Goal: Task Accomplishment & Management: Manage account settings

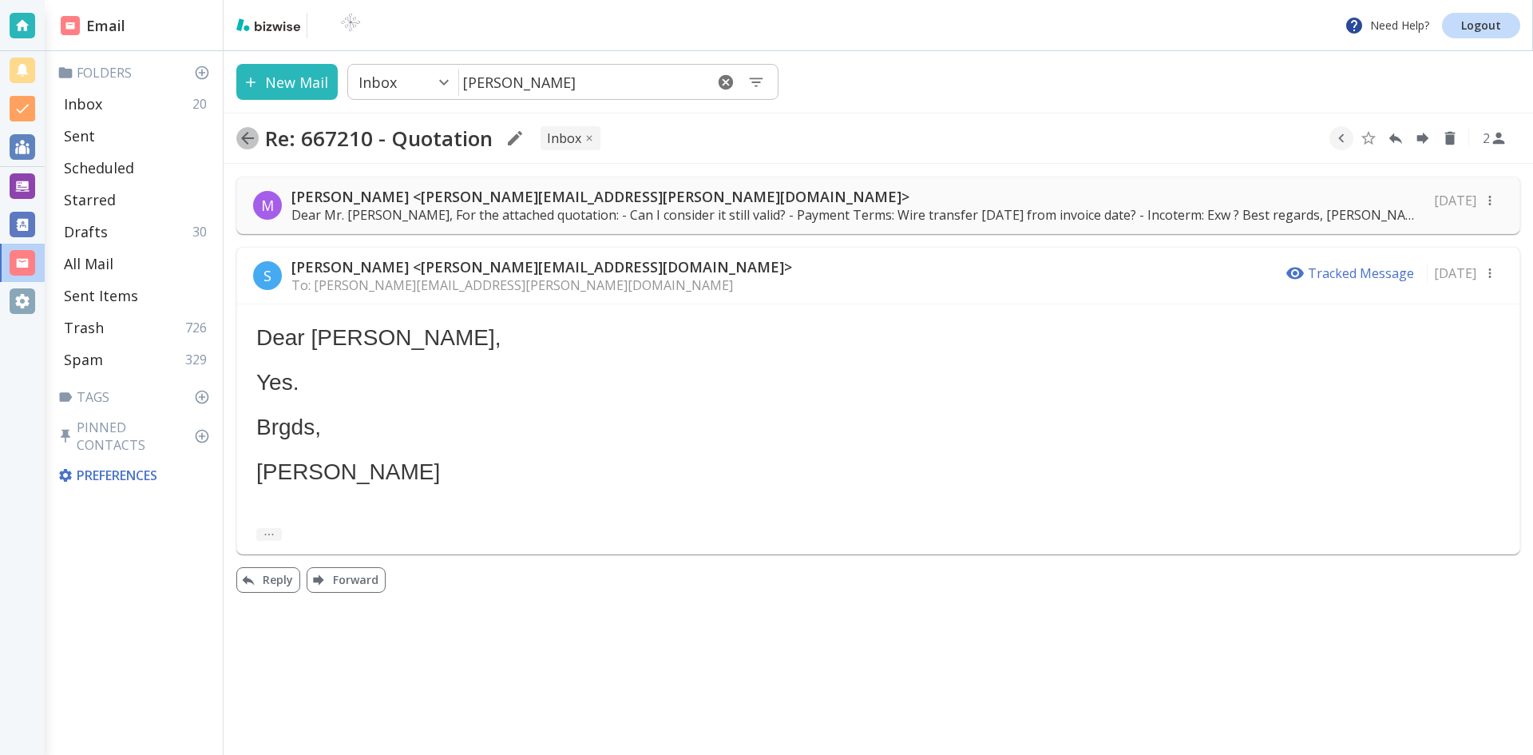
click at [246, 138] on icon "button" at bounding box center [247, 138] width 13 height 13
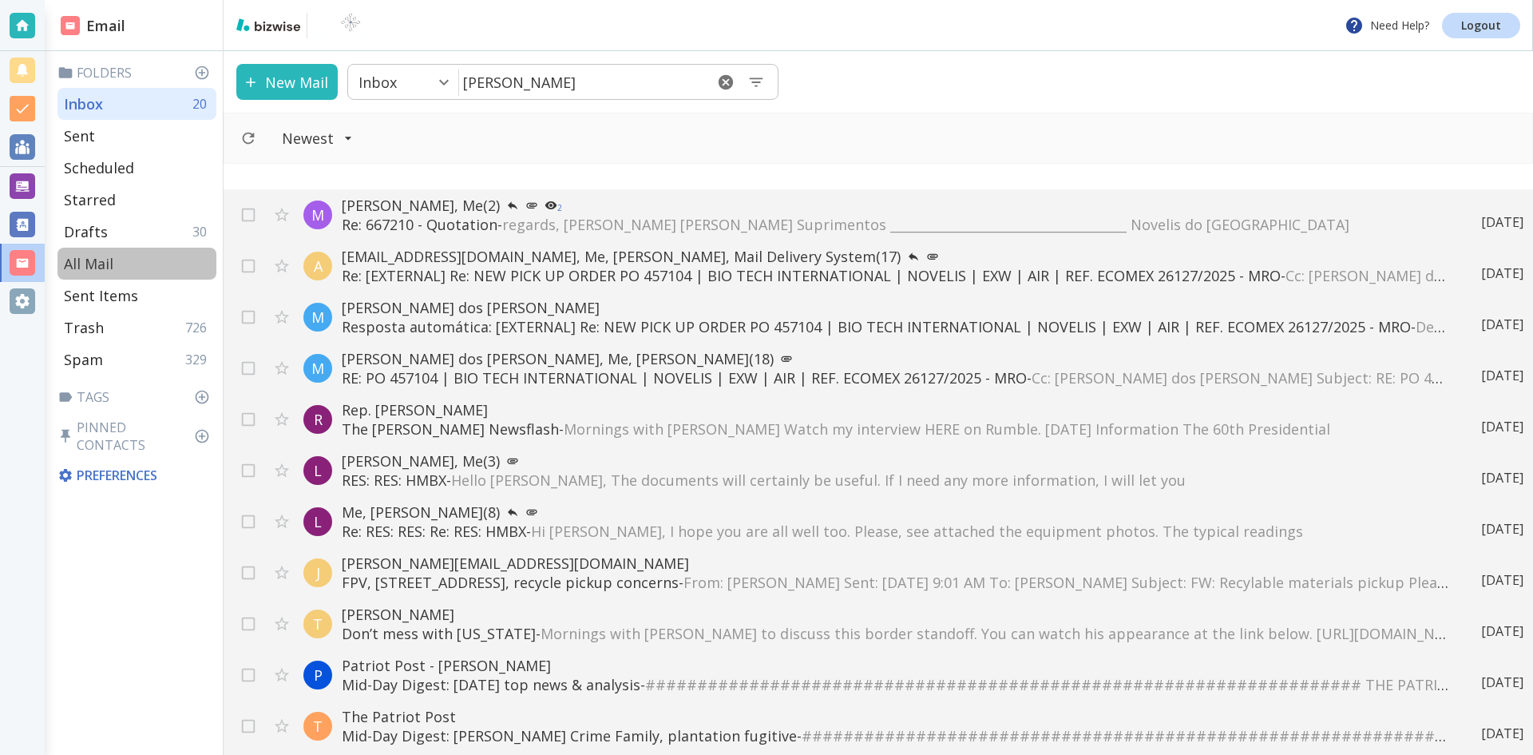
click at [97, 262] on p "All Mail" at bounding box center [89, 263] width 50 height 19
type input "5"
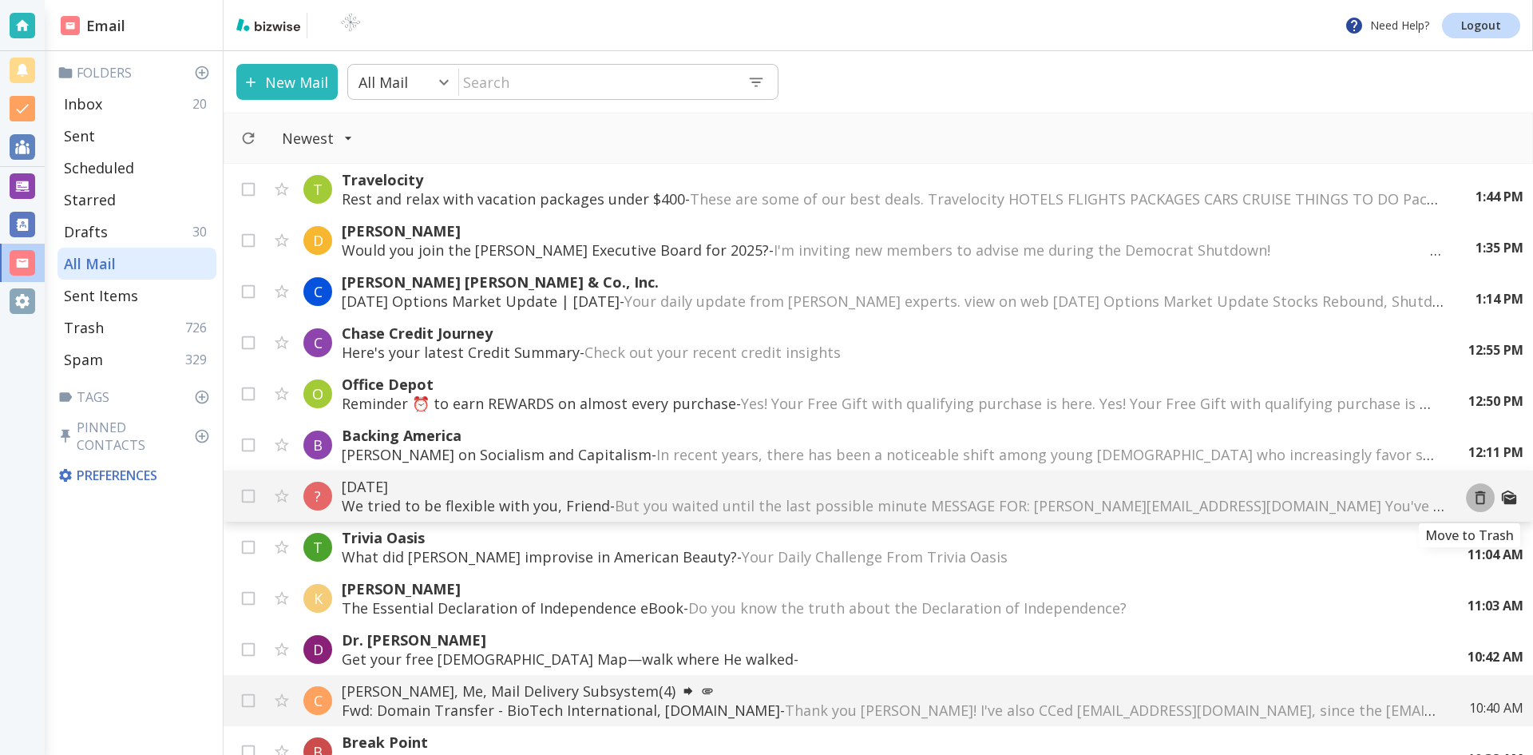
click at [1476, 495] on icon "Move to Trash" at bounding box center [1481, 498] width 10 height 14
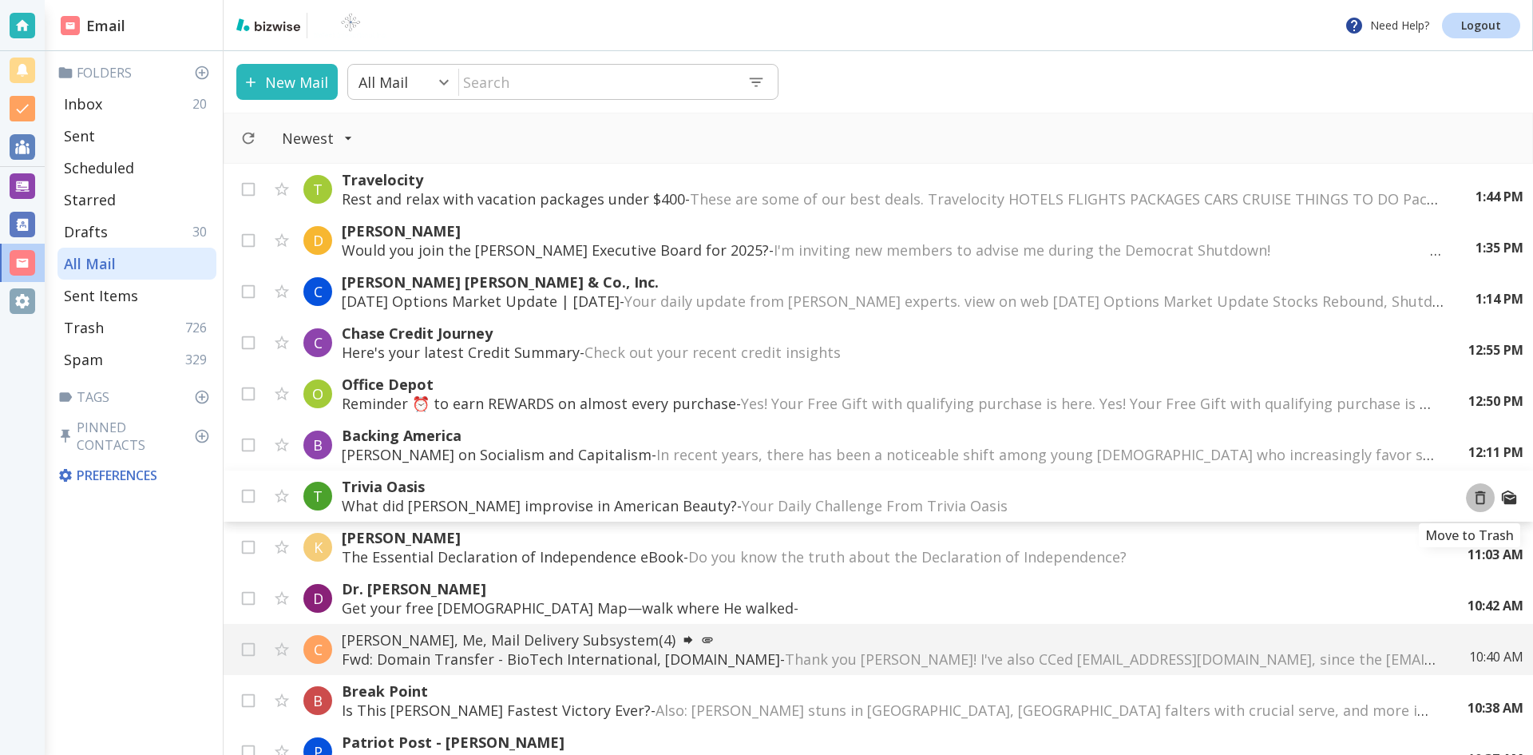
click at [1472, 497] on icon "Move to Trash" at bounding box center [1481, 498] width 18 height 18
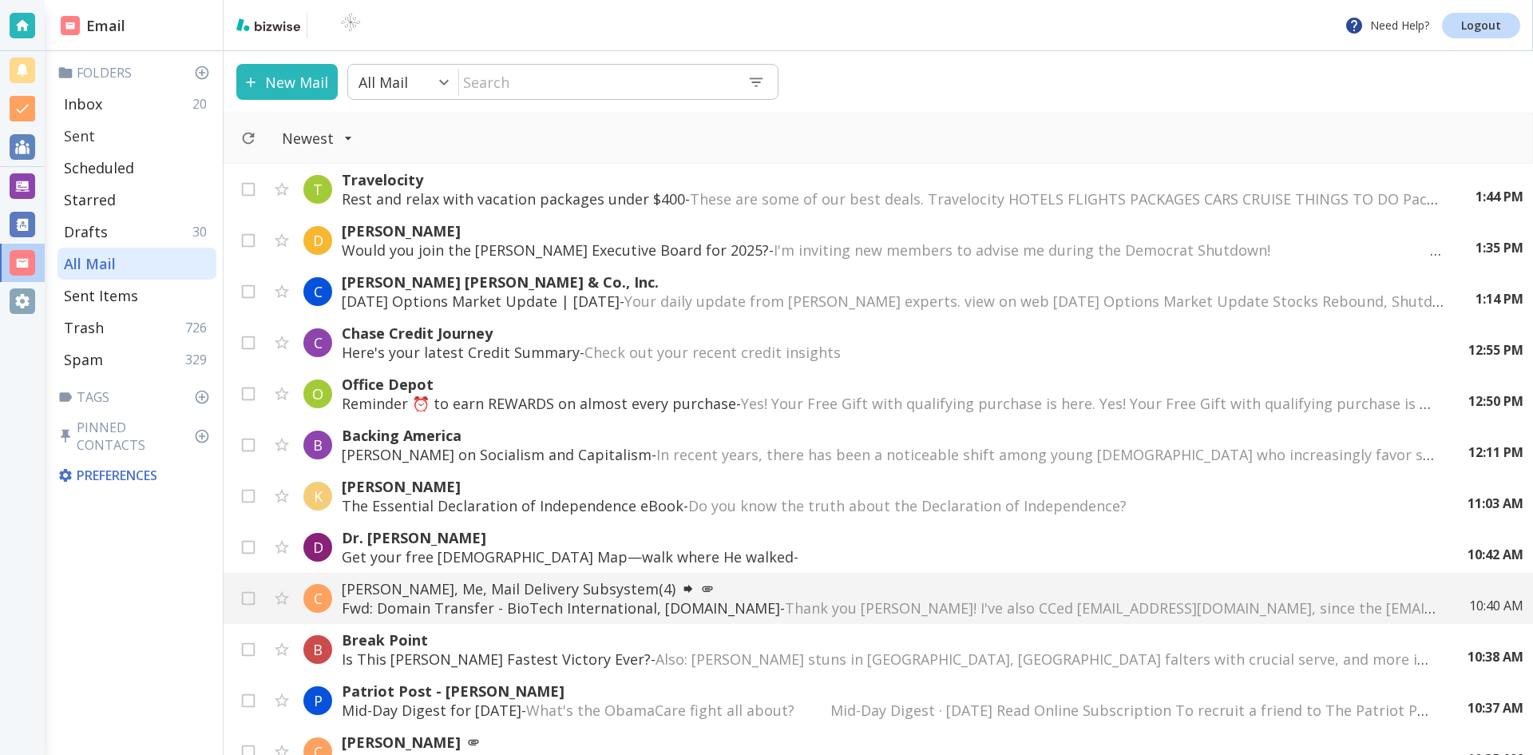
click at [82, 134] on p "Sent" at bounding box center [79, 135] width 31 height 19
type input "1"
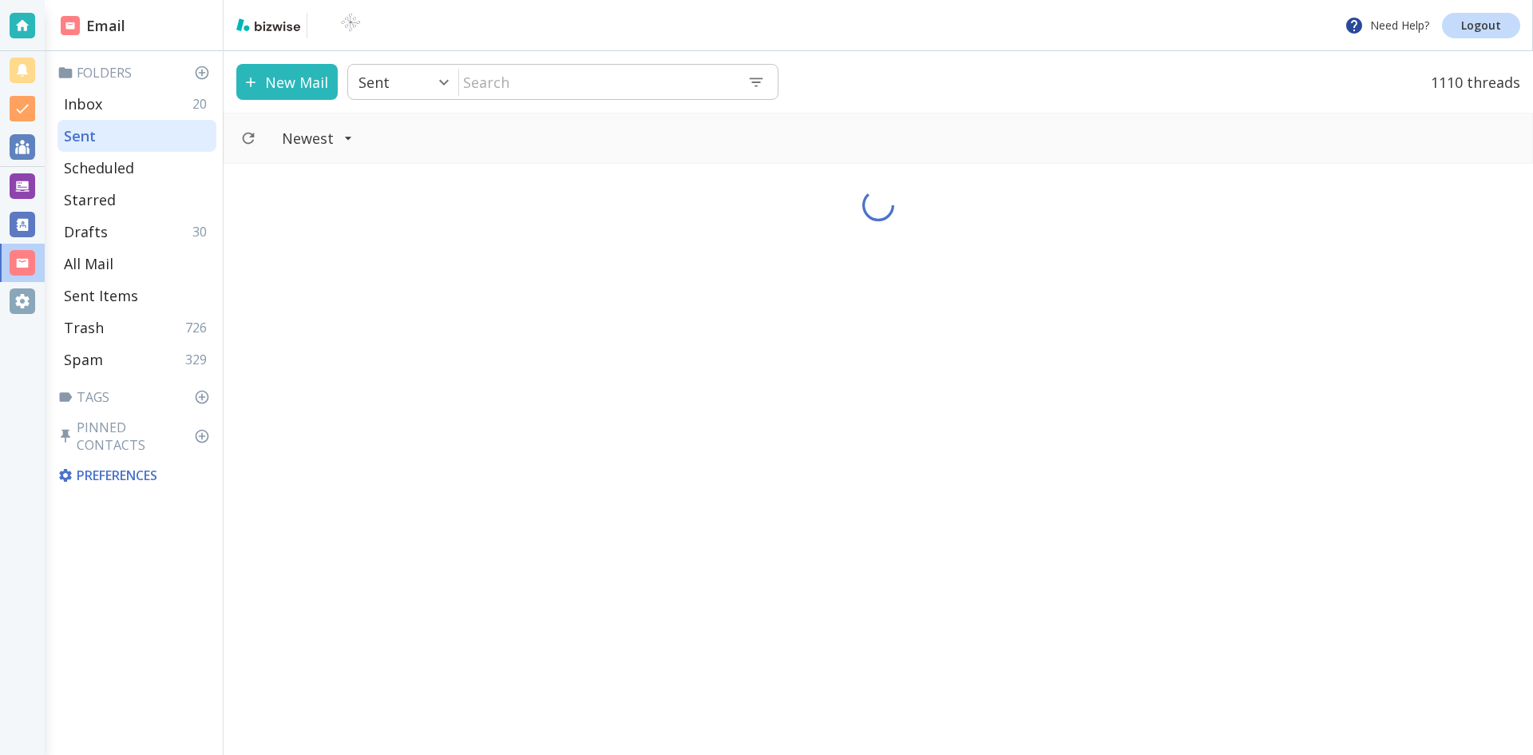
click at [577, 80] on input "text" at bounding box center [597, 81] width 276 height 33
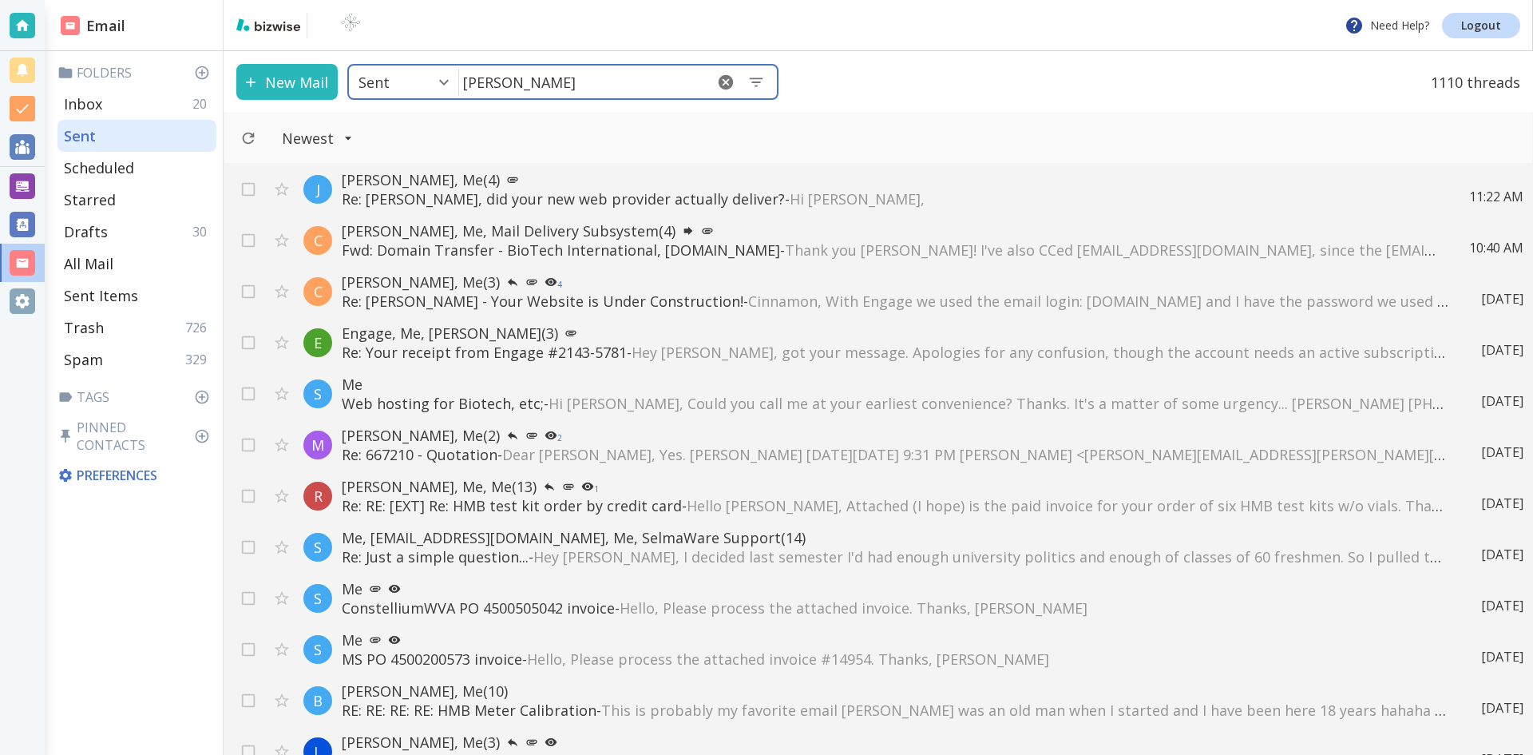
type input "[PERSON_NAME]"
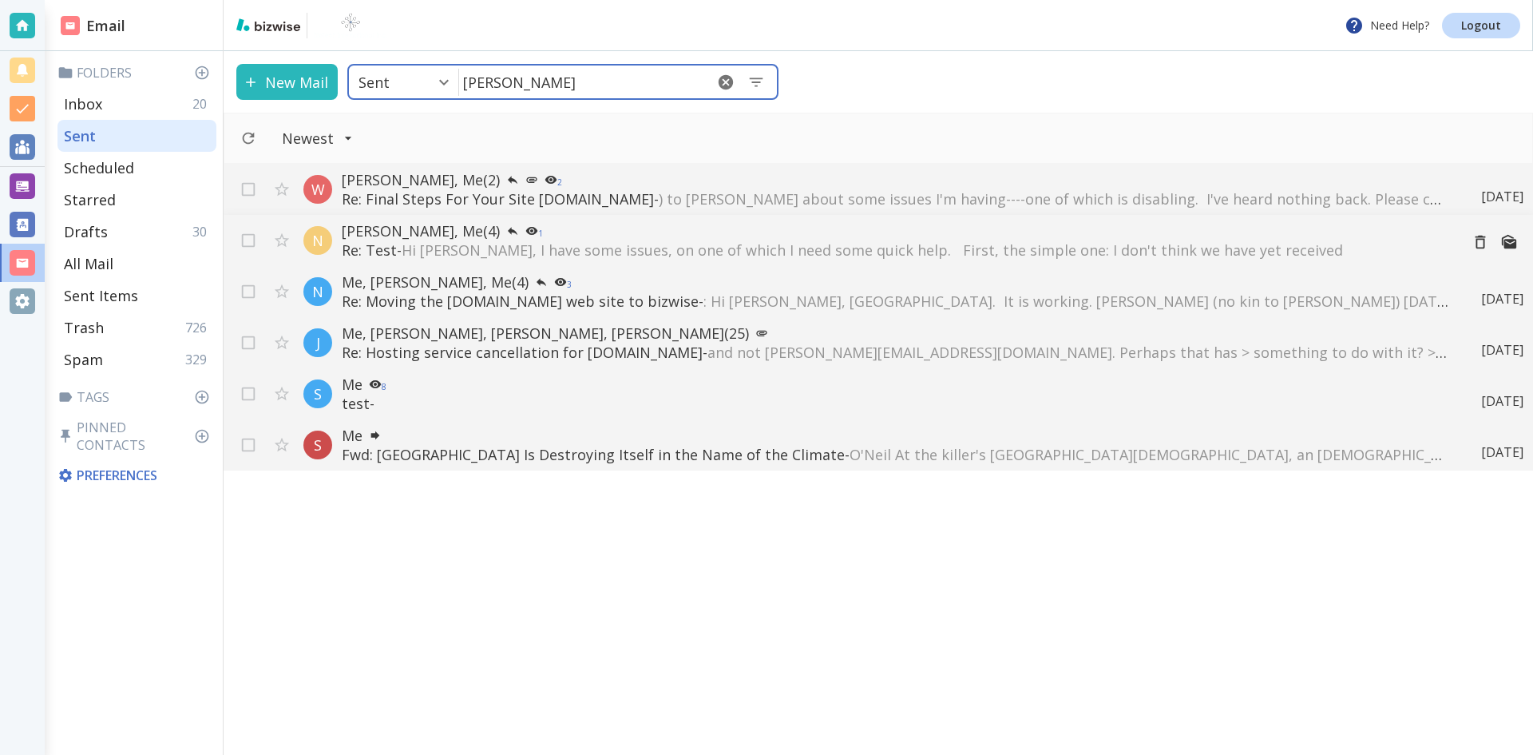
click at [561, 248] on span "Hi [PERSON_NAME], I have some issues, on one of which I need some quick help. F…" at bounding box center [873, 249] width 942 height 19
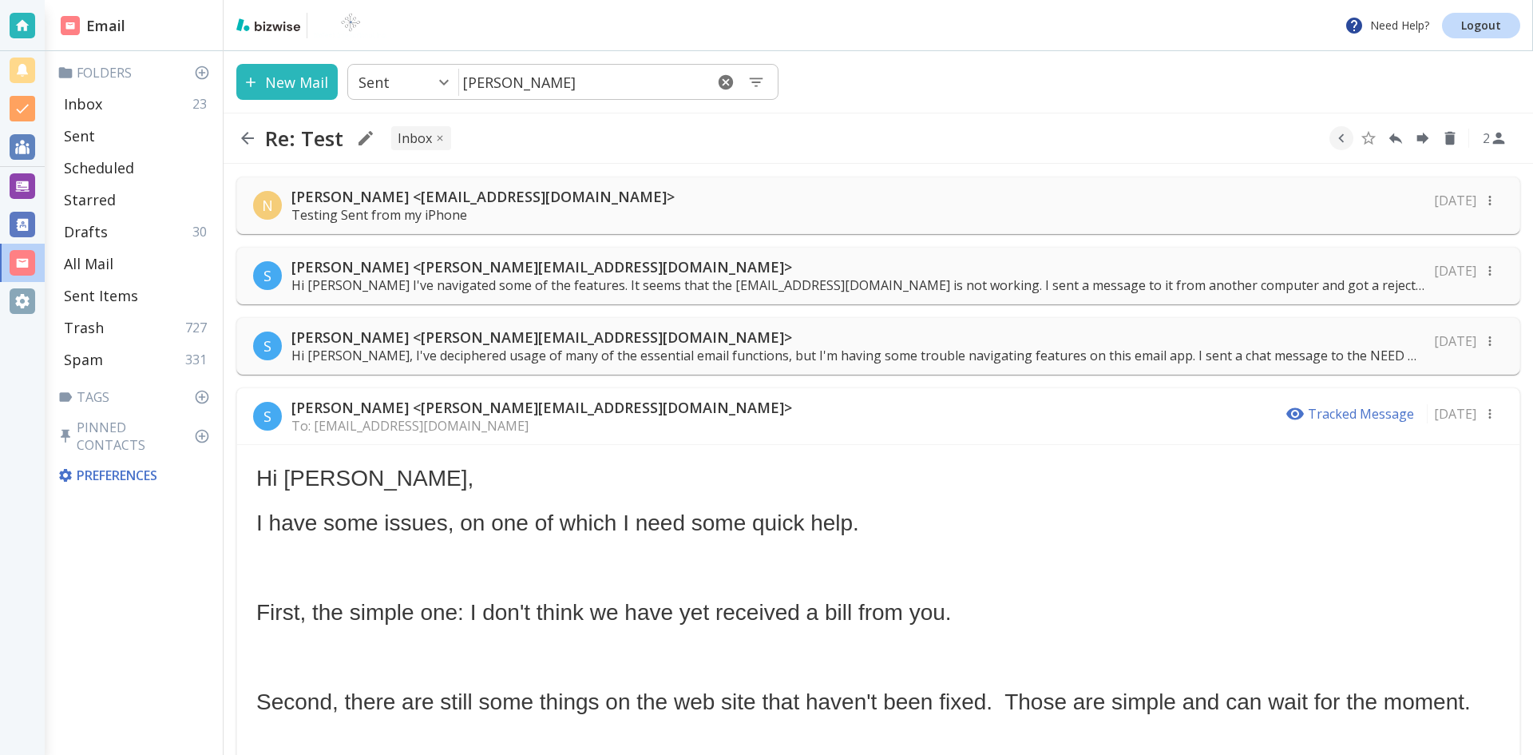
click at [502, 77] on input "[PERSON_NAME]" at bounding box center [581, 81] width 245 height 33
type input "n"
type input "wking"
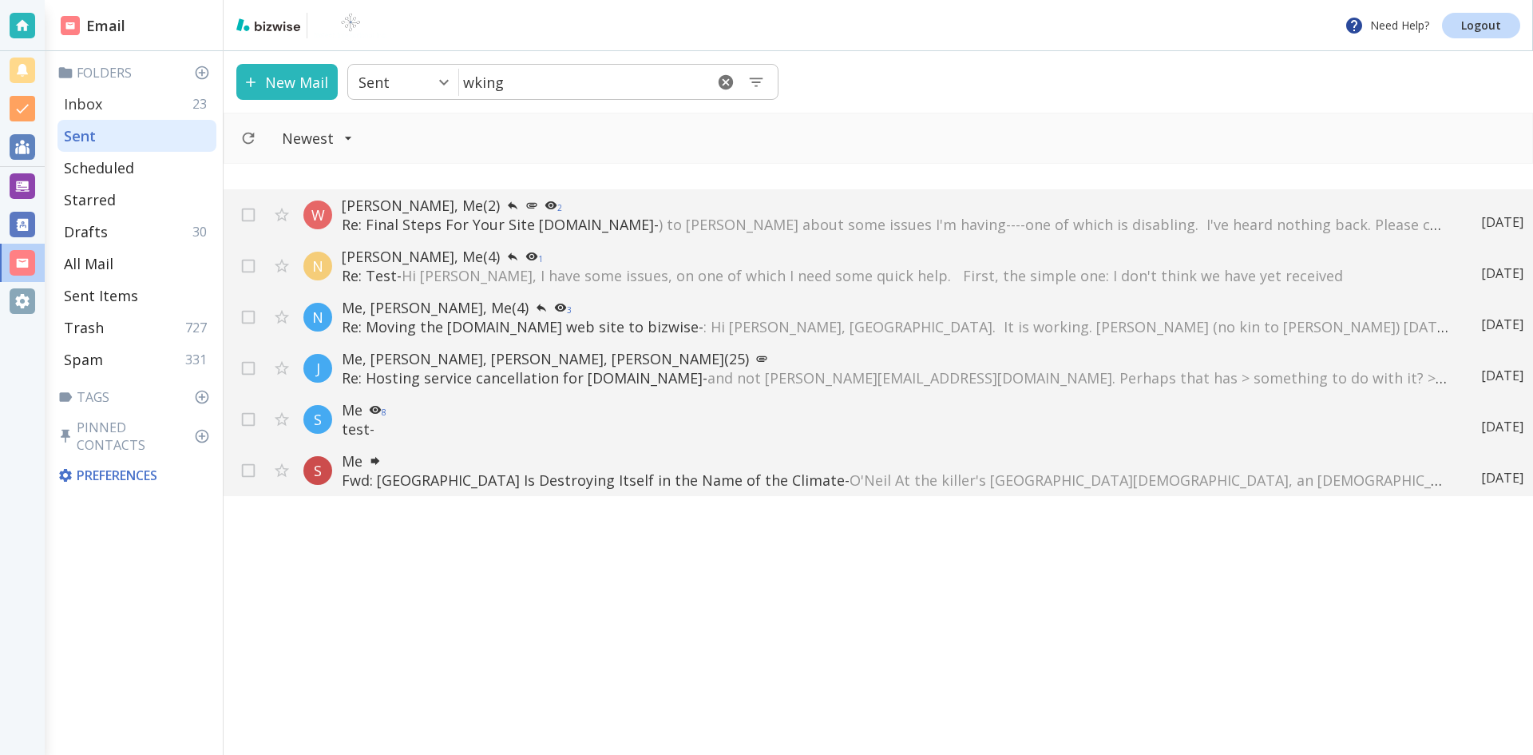
click at [84, 100] on p "Inbox" at bounding box center [83, 103] width 38 height 19
type input "0"
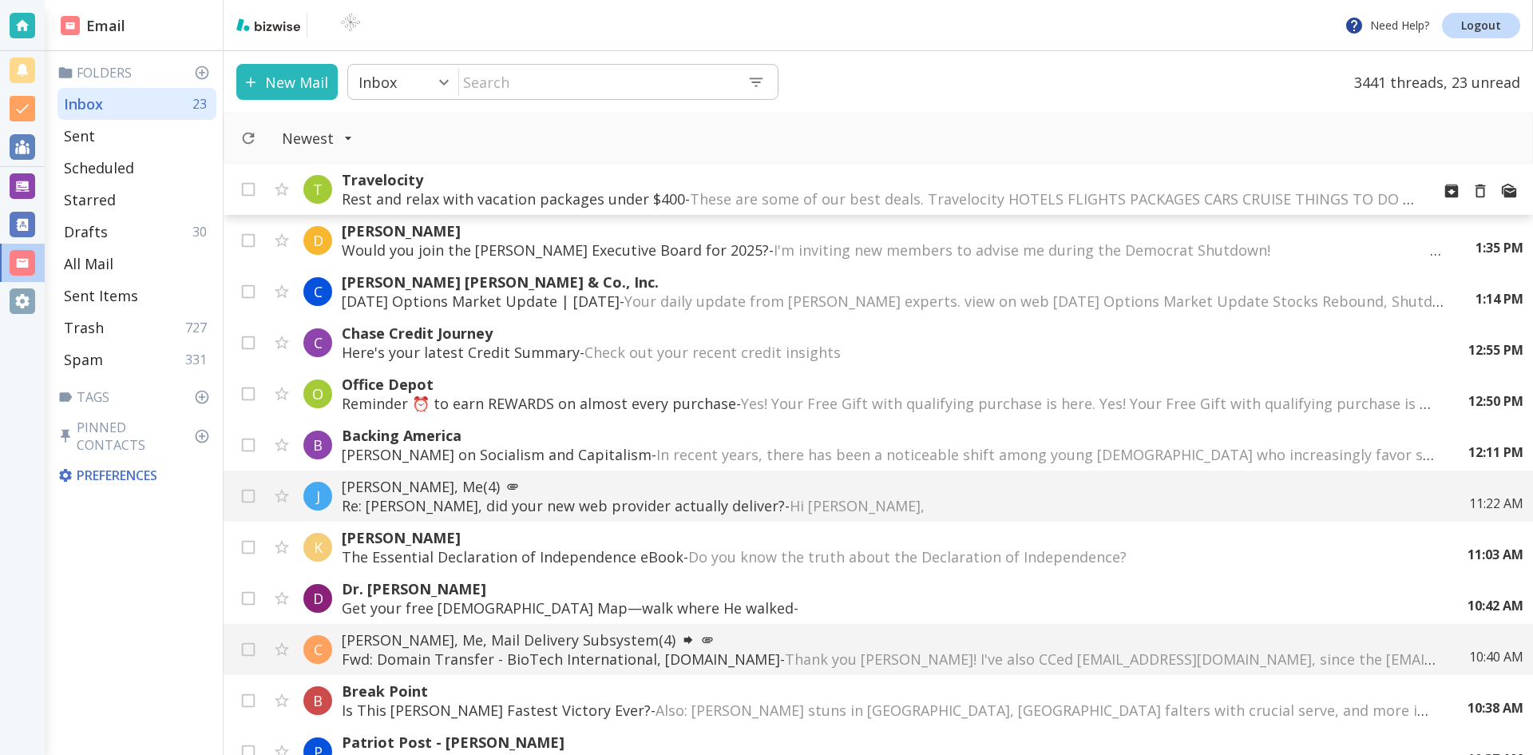
click at [781, 198] on span "These are some of our best deals. Travelocity HOTELS FLIGHTS PACKAGES CARS CRUI…" at bounding box center [1408, 198] width 1437 height 19
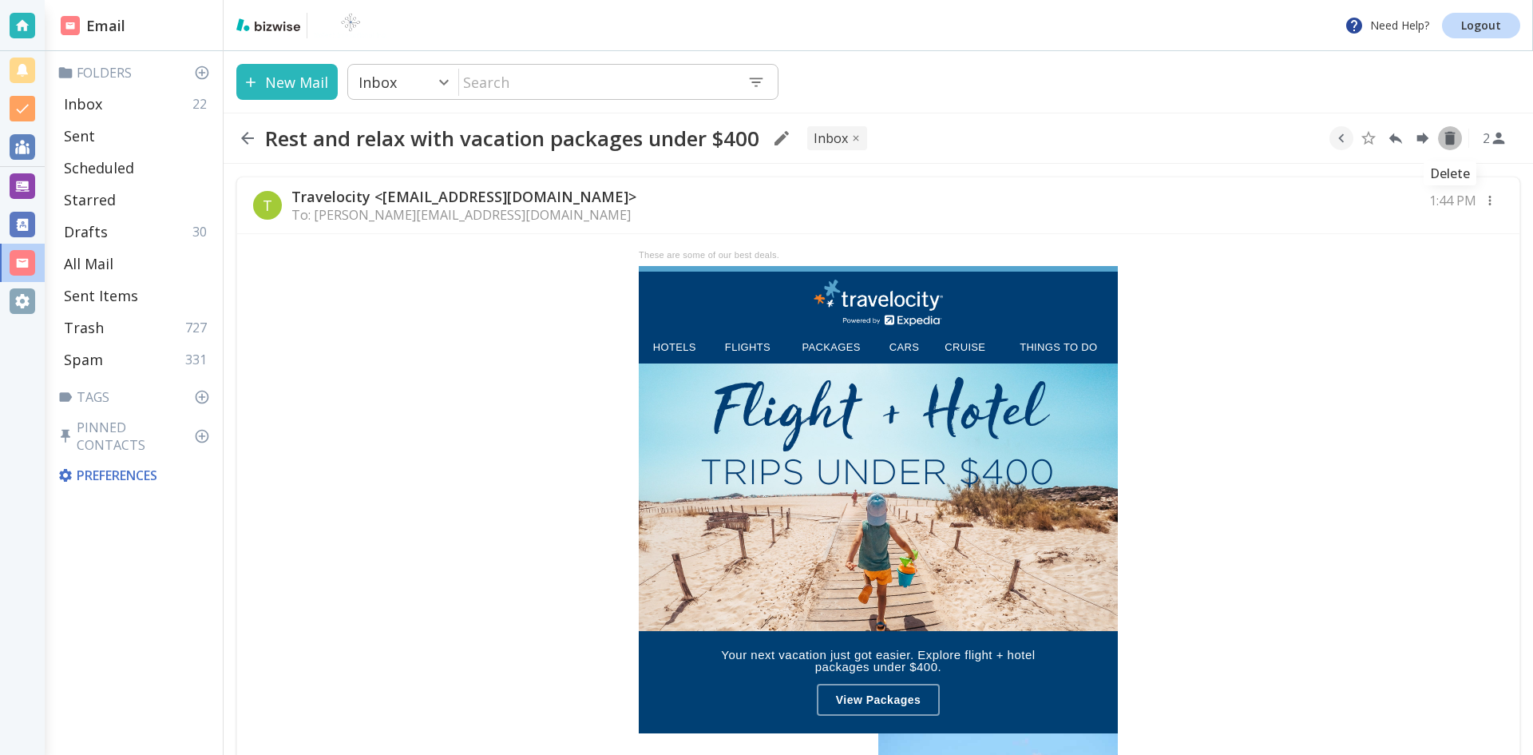
click at [1450, 137] on icon "Delete" at bounding box center [1451, 139] width 10 height 14
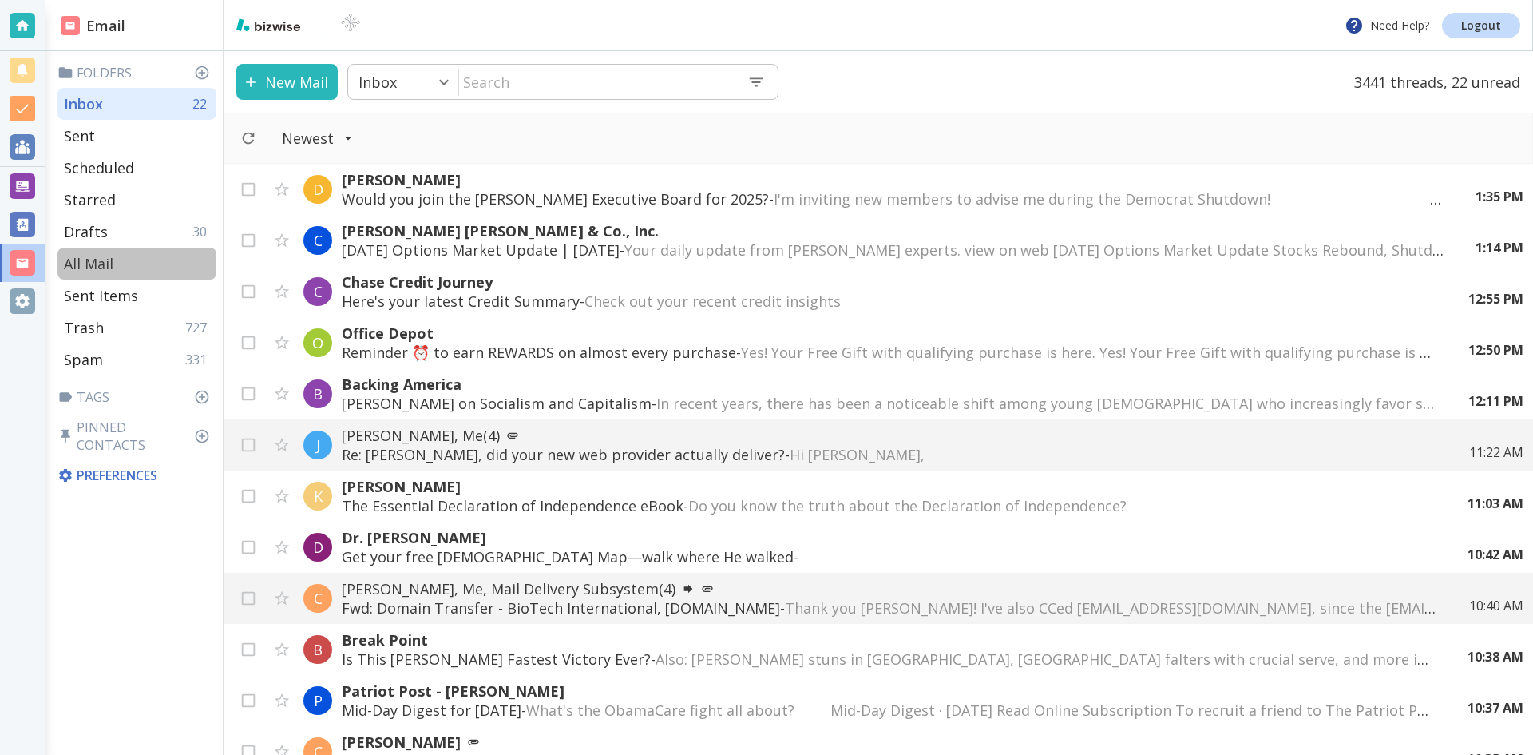
click at [101, 260] on p "All Mail" at bounding box center [89, 263] width 50 height 19
type input "5"
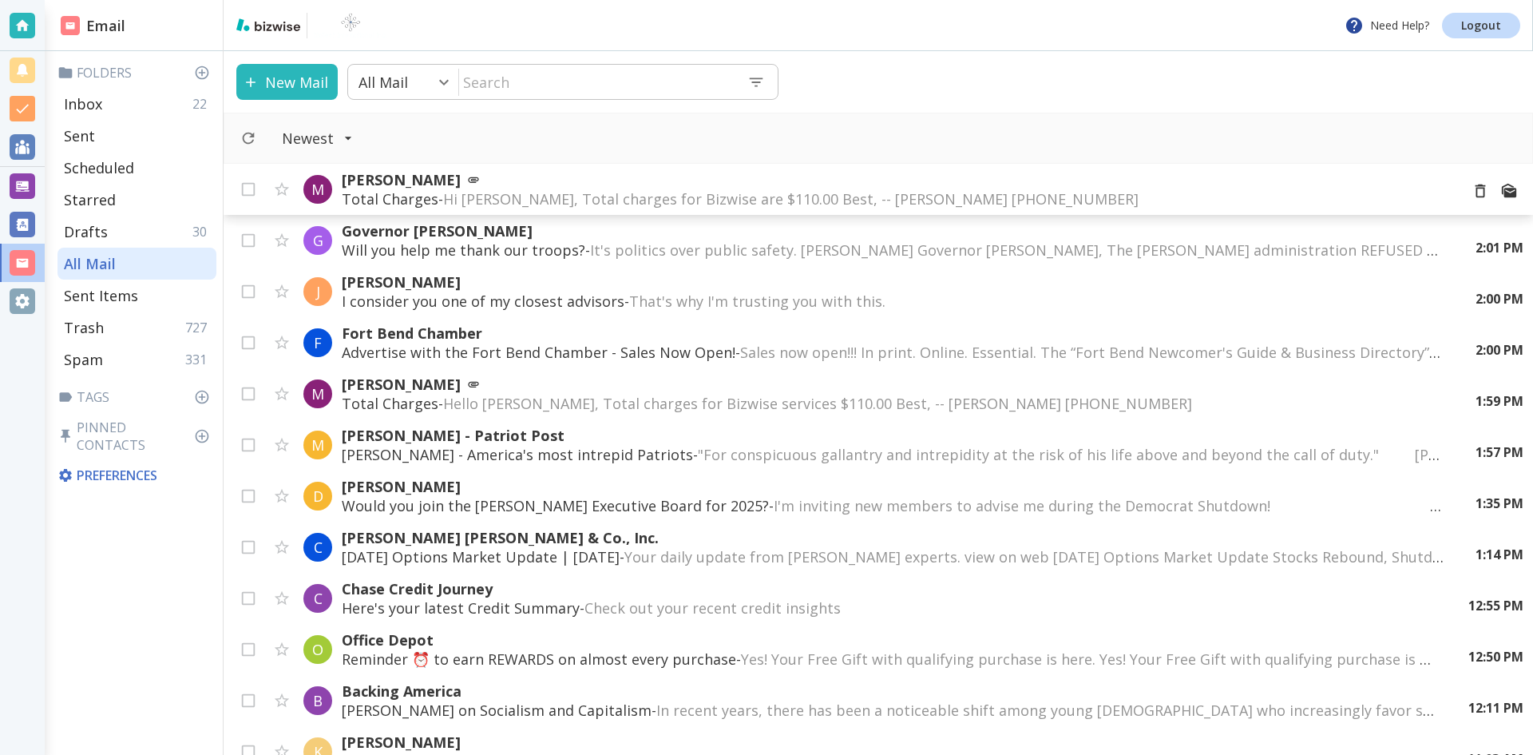
click at [593, 193] on span "Hi [PERSON_NAME], Total charges for Bizwise are $110.00 Best, -- [PERSON_NAME] …" at bounding box center [791, 198] width 696 height 19
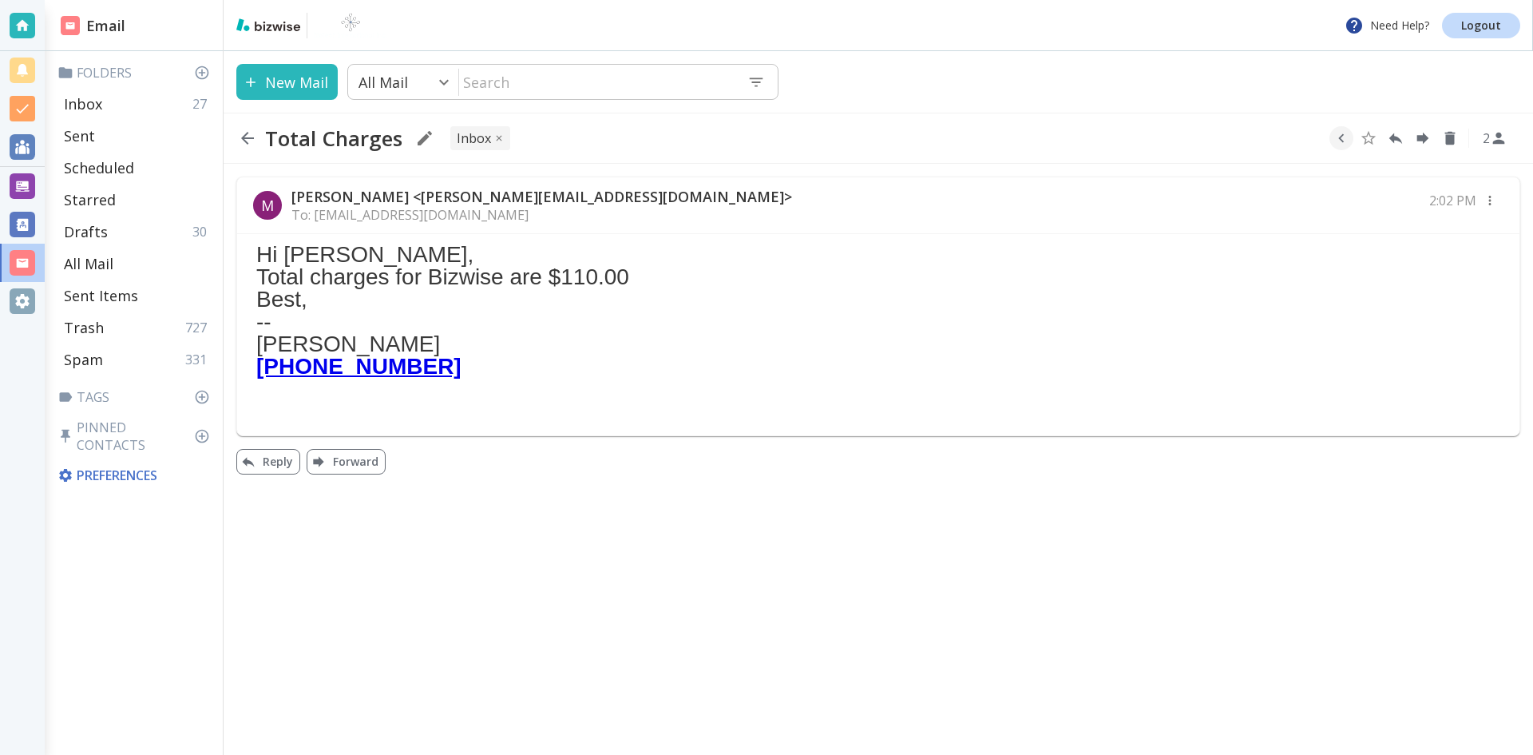
drag, startPoint x: 420, startPoint y: 237, endPoint x: 787, endPoint y: 327, distance: 377.5
click at [787, 327] on div "-- [PERSON_NAME]" at bounding box center [878, 333] width 1244 height 45
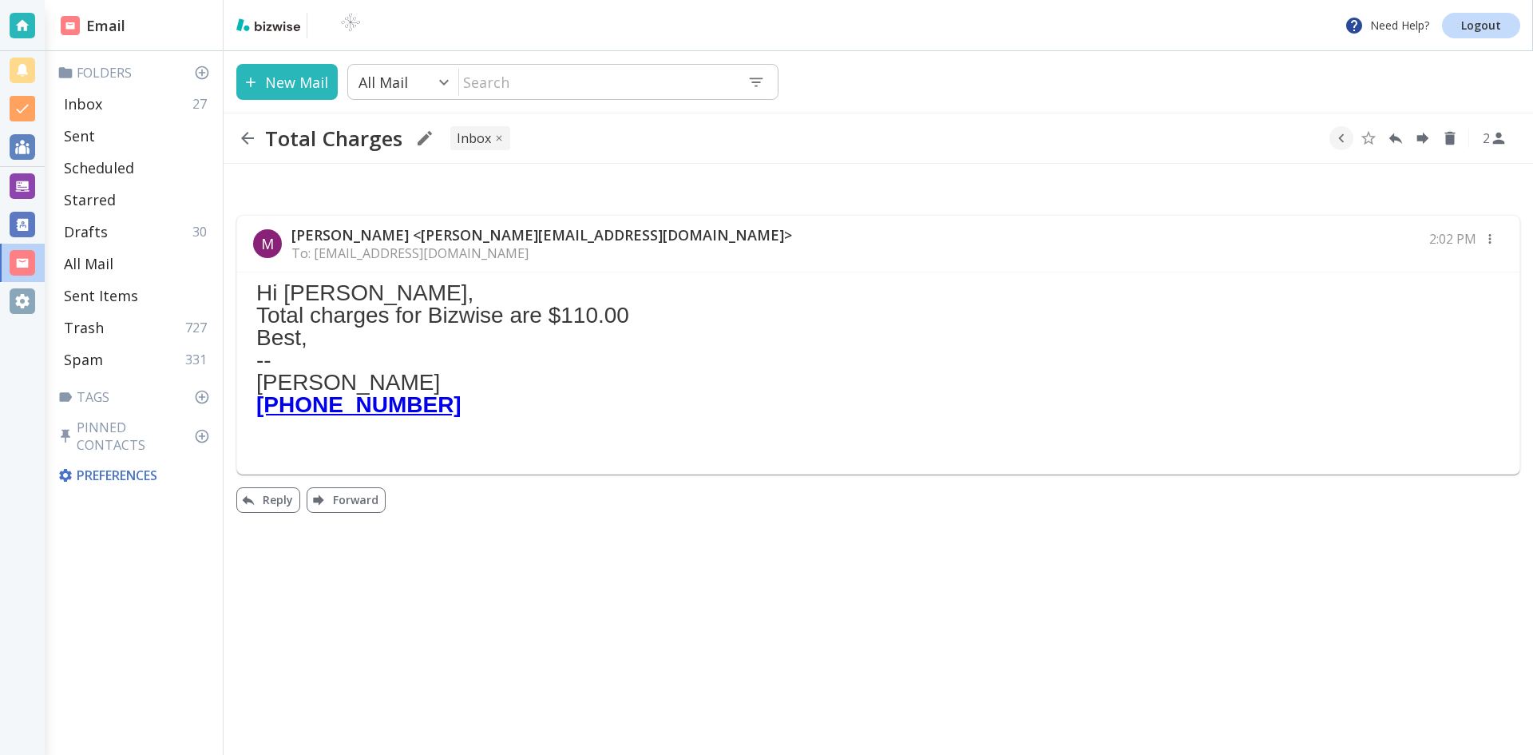
click at [244, 134] on icon "button" at bounding box center [247, 138] width 19 height 19
